Goal: Navigation & Orientation: Understand site structure

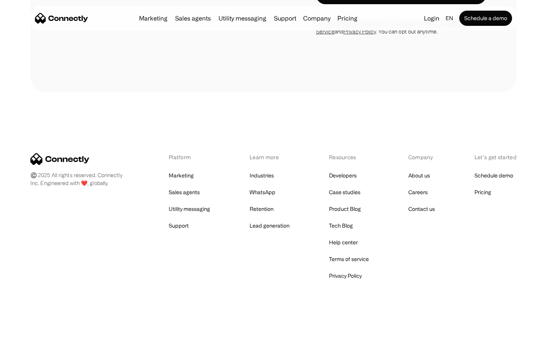
scroll to position [1436, 0]
